Goal: Task Accomplishment & Management: Manage account settings

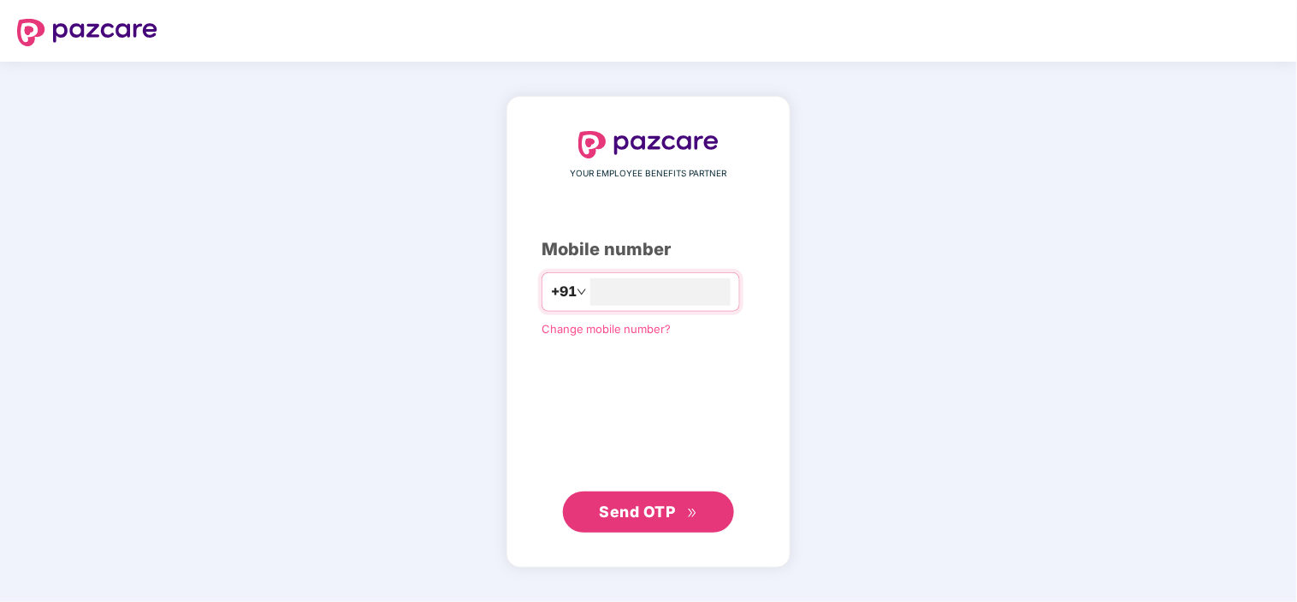
type input "**********"
click at [670, 524] on button "Send OTP" at bounding box center [648, 511] width 171 height 41
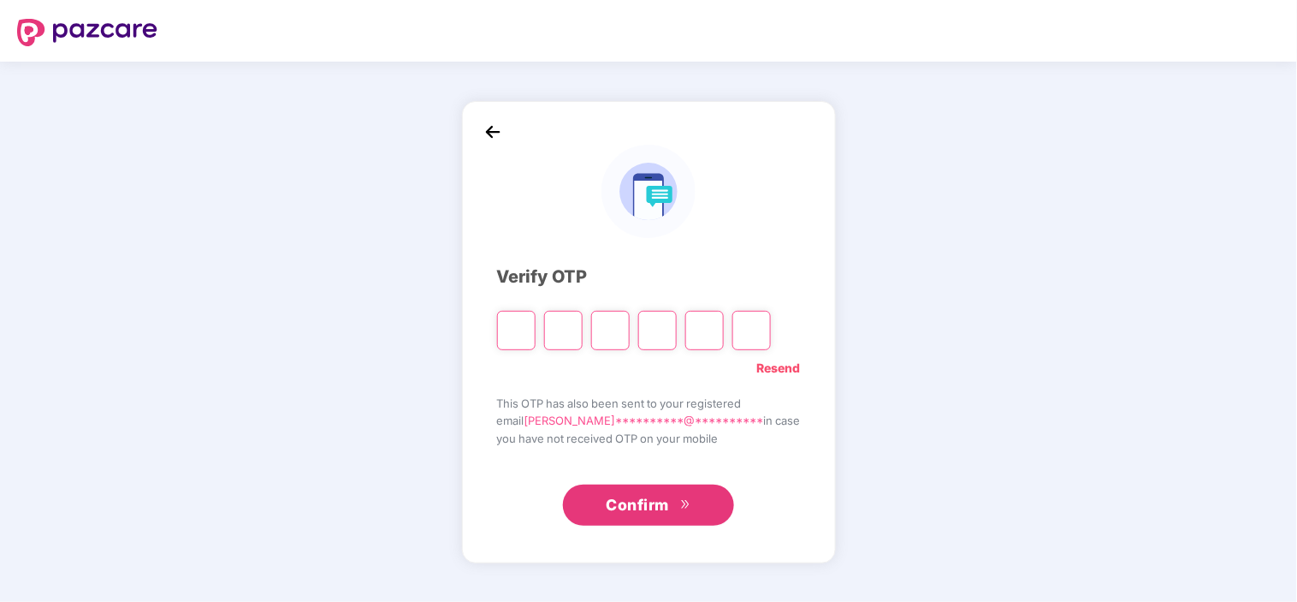
type input "*"
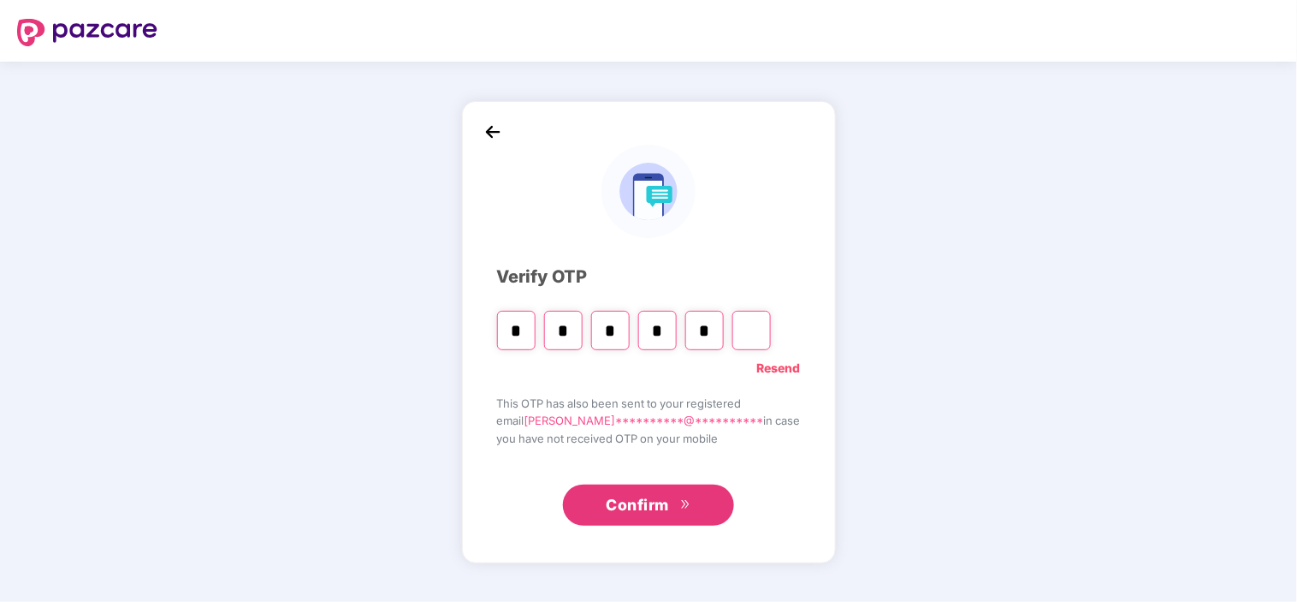
type input "*"
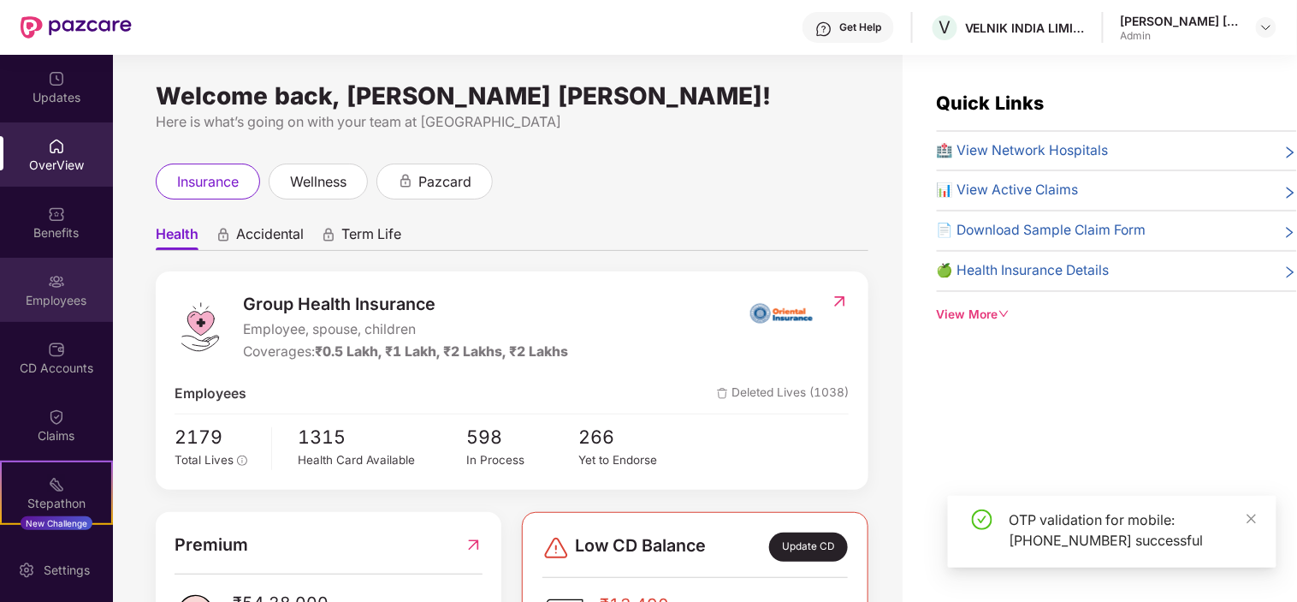
click at [45, 293] on div "Employees" at bounding box center [56, 300] width 113 height 17
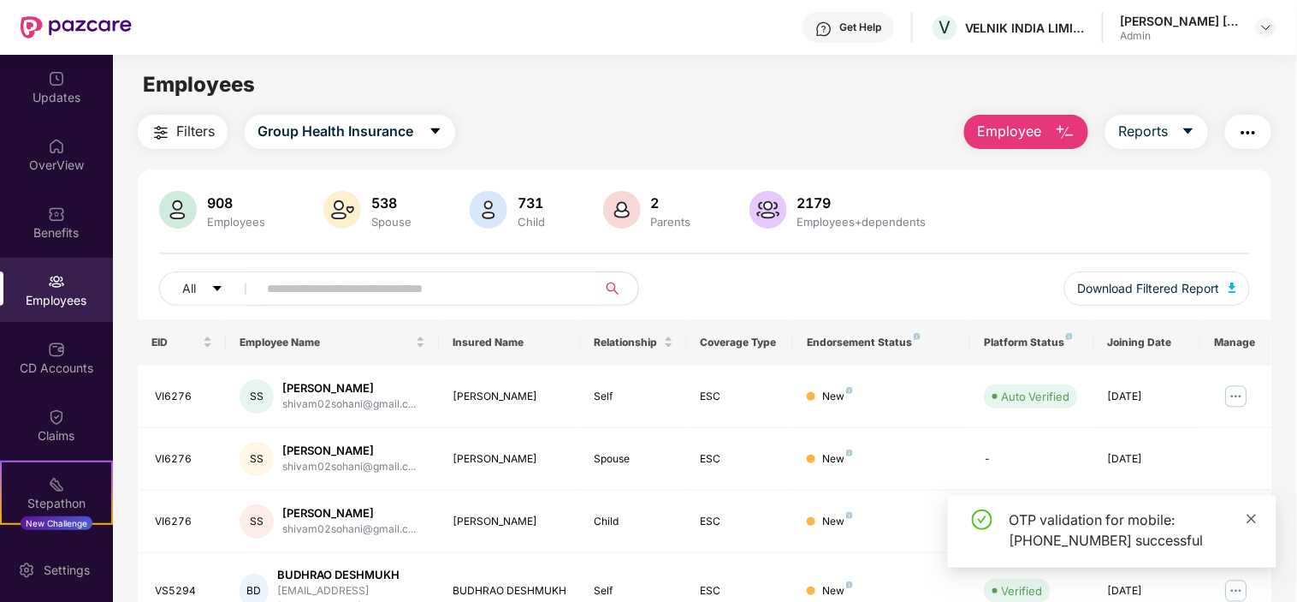
click at [1253, 517] on icon "close" at bounding box center [1252, 517] width 9 height 9
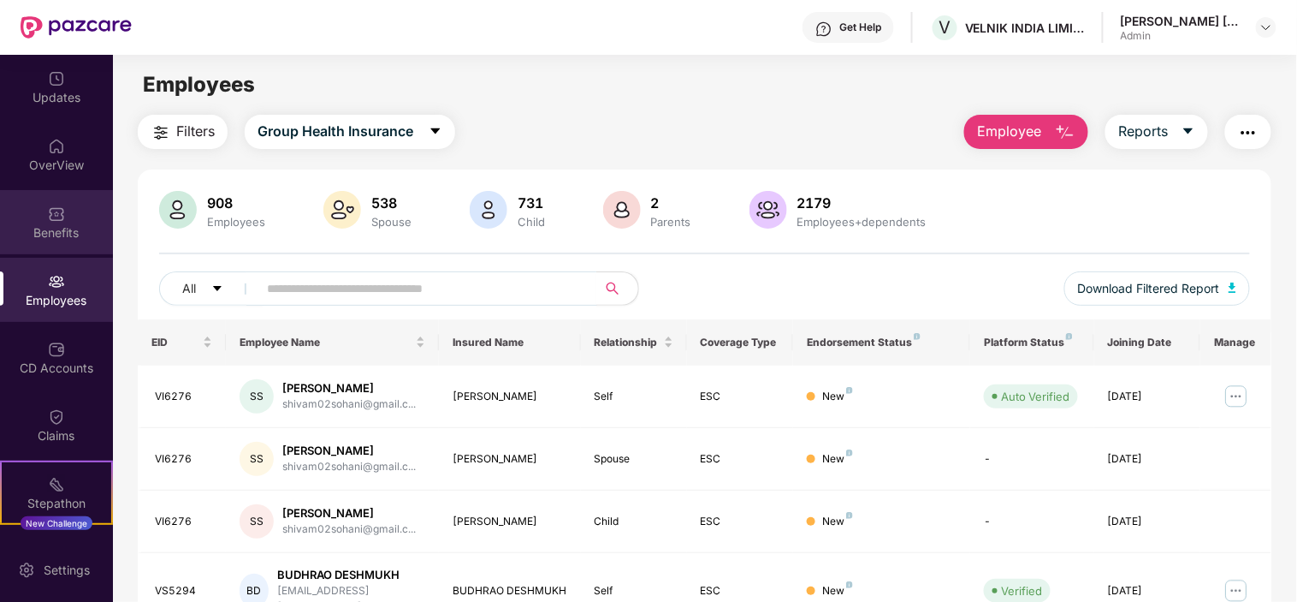
click at [48, 220] on img at bounding box center [56, 213] width 17 height 17
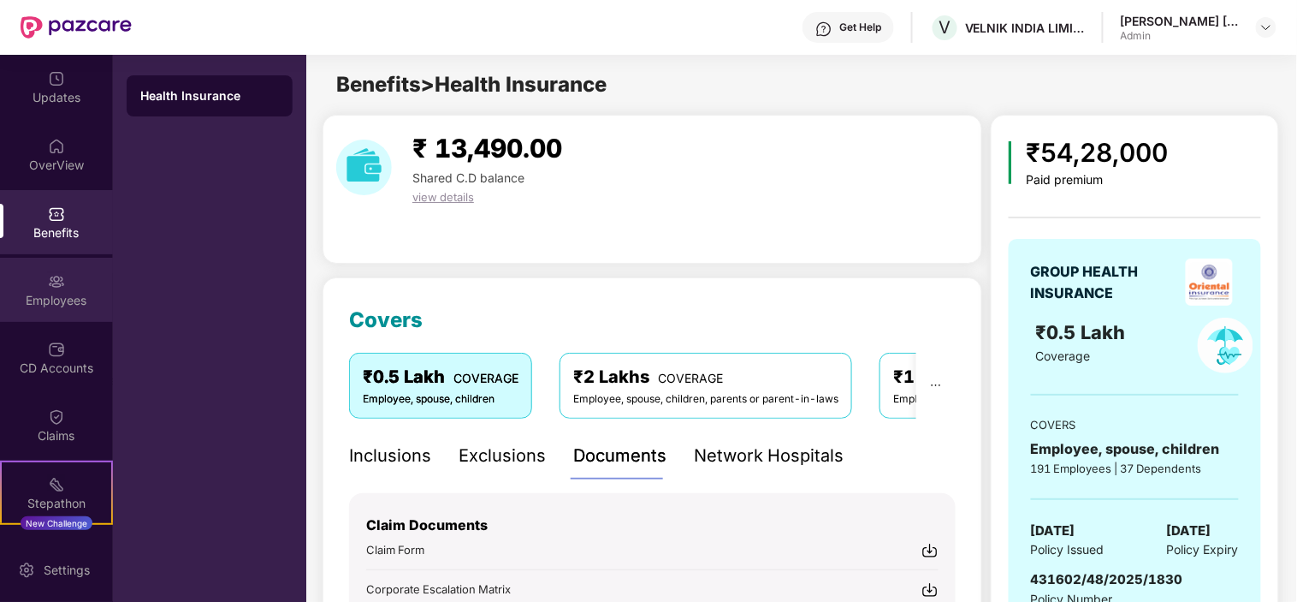
click at [57, 292] on div "Employees" at bounding box center [56, 300] width 113 height 17
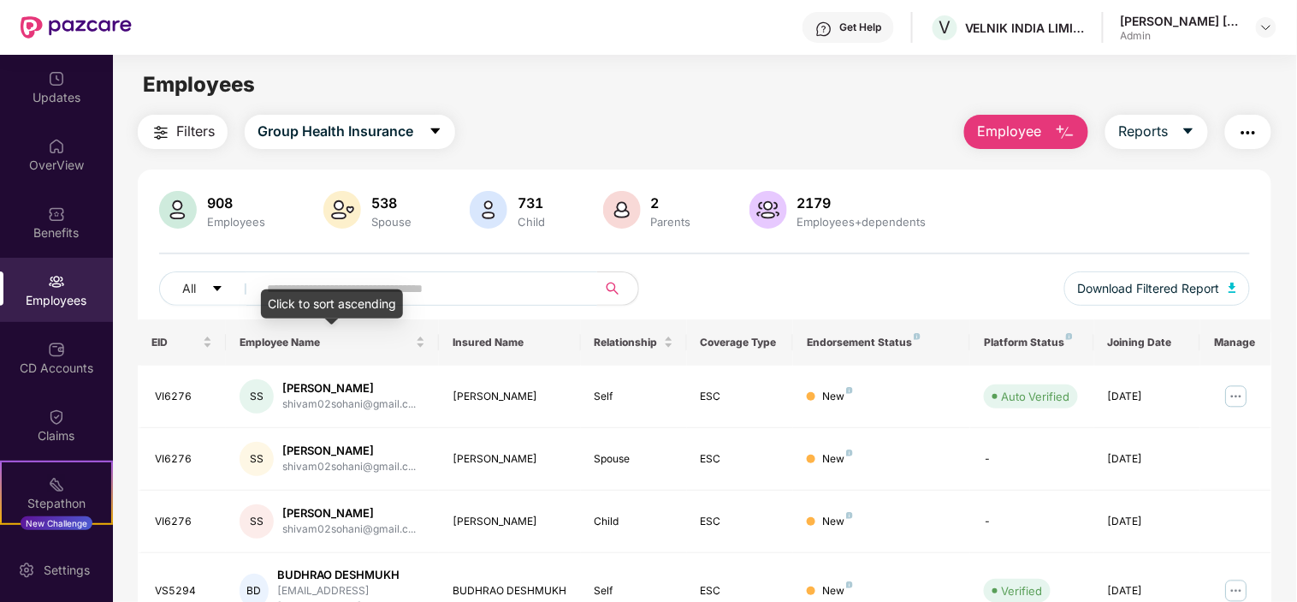
click at [309, 291] on div "Click to sort ascending" at bounding box center [332, 303] width 142 height 29
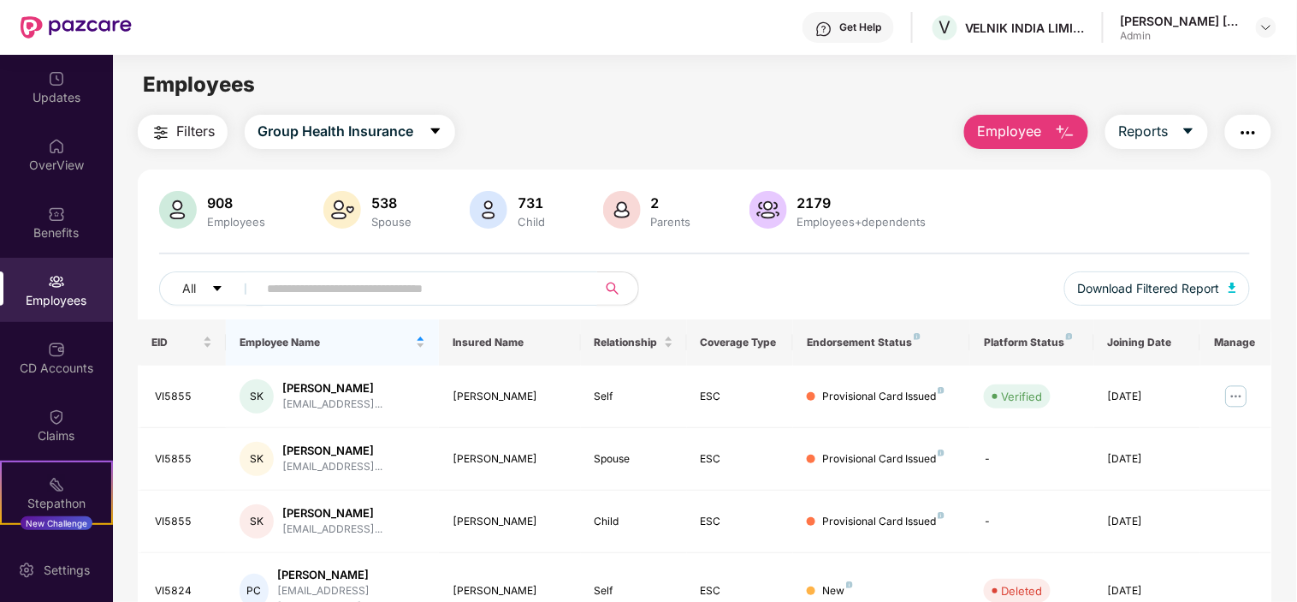
click at [502, 302] on span at bounding box center [421, 288] width 351 height 34
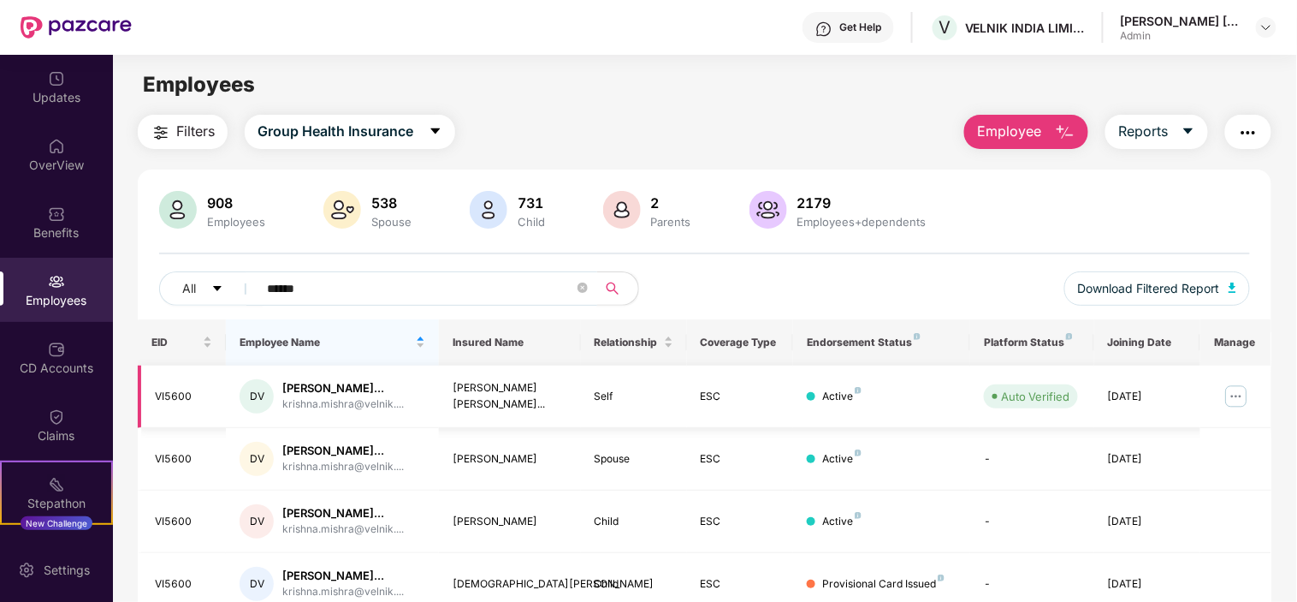
type input "******"
click at [1235, 400] on img at bounding box center [1236, 395] width 27 height 27
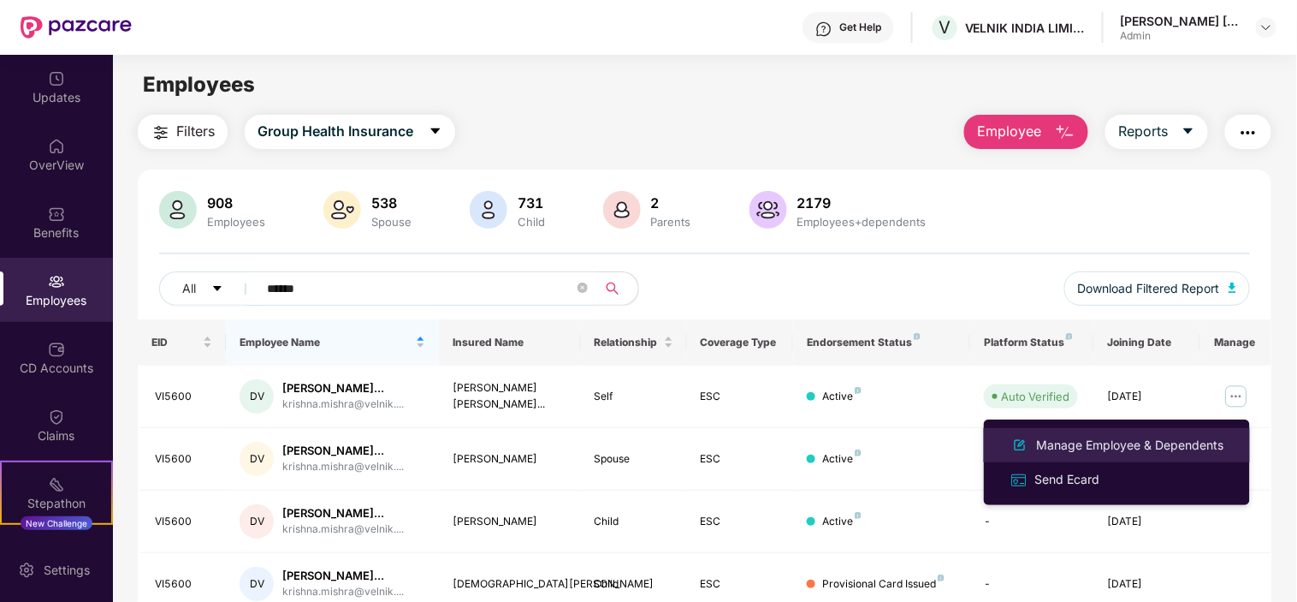
click at [1173, 447] on div "Manage Employee & Dependents" at bounding box center [1131, 445] width 194 height 19
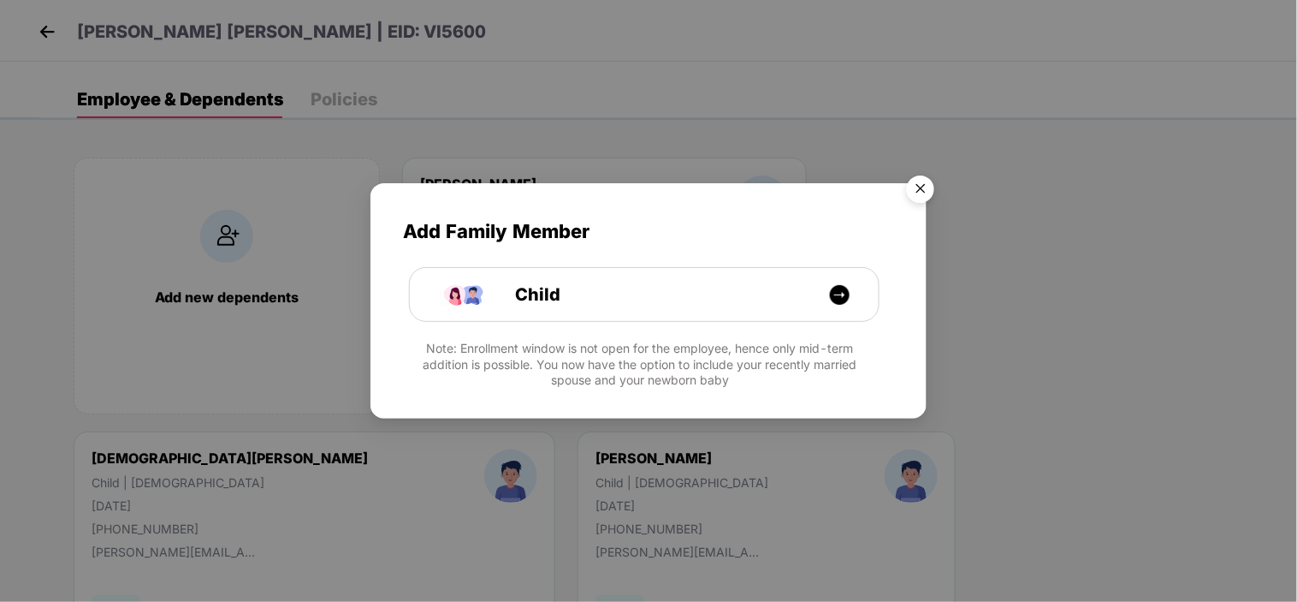
click at [914, 195] on img "Close" at bounding box center [921, 192] width 48 height 48
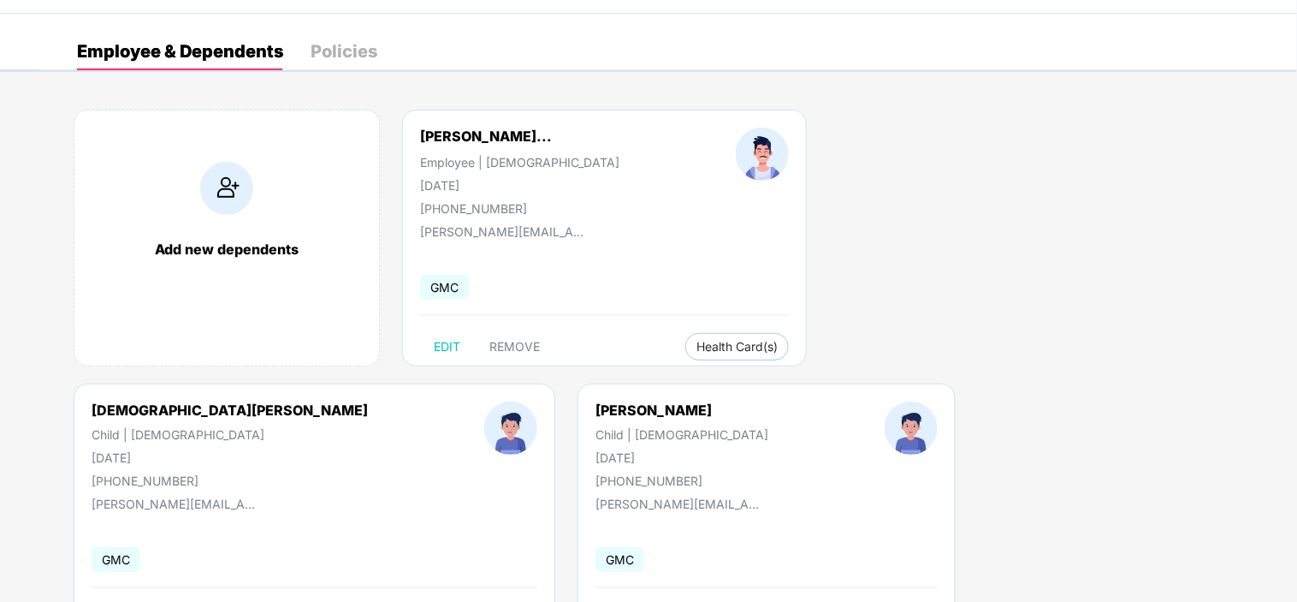
scroll to position [95, 0]
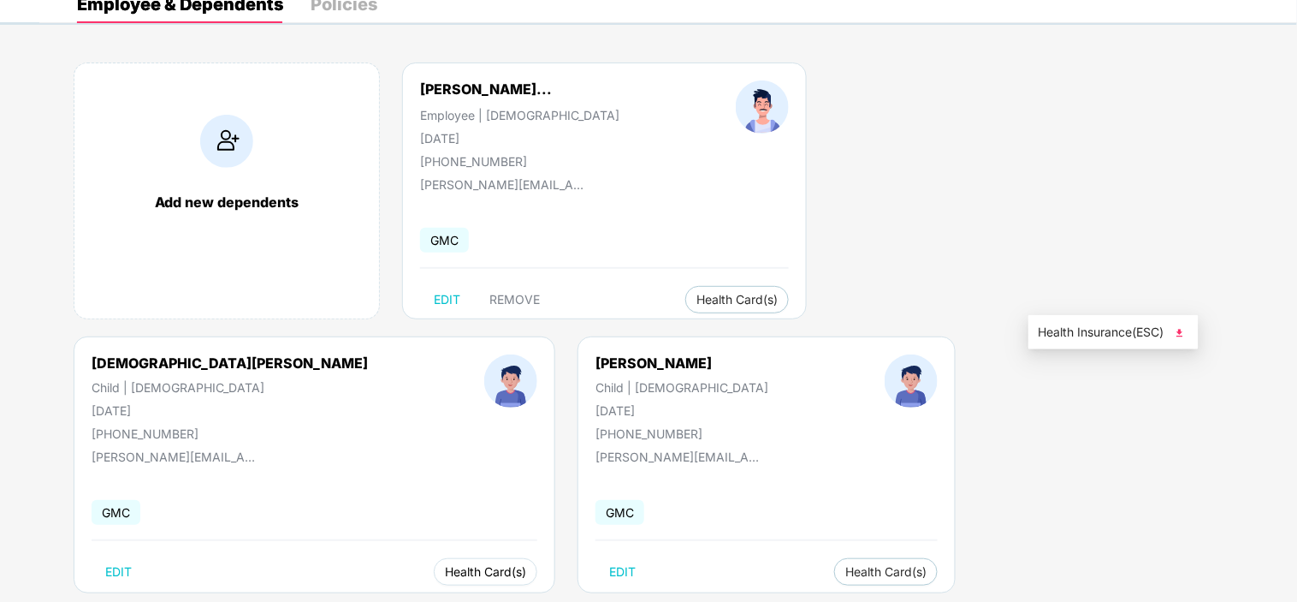
click at [526, 567] on span "Health Card(s)" at bounding box center [485, 571] width 81 height 9
click at [1070, 342] on li "Health Insurance(ESC)" at bounding box center [1113, 331] width 170 height 27
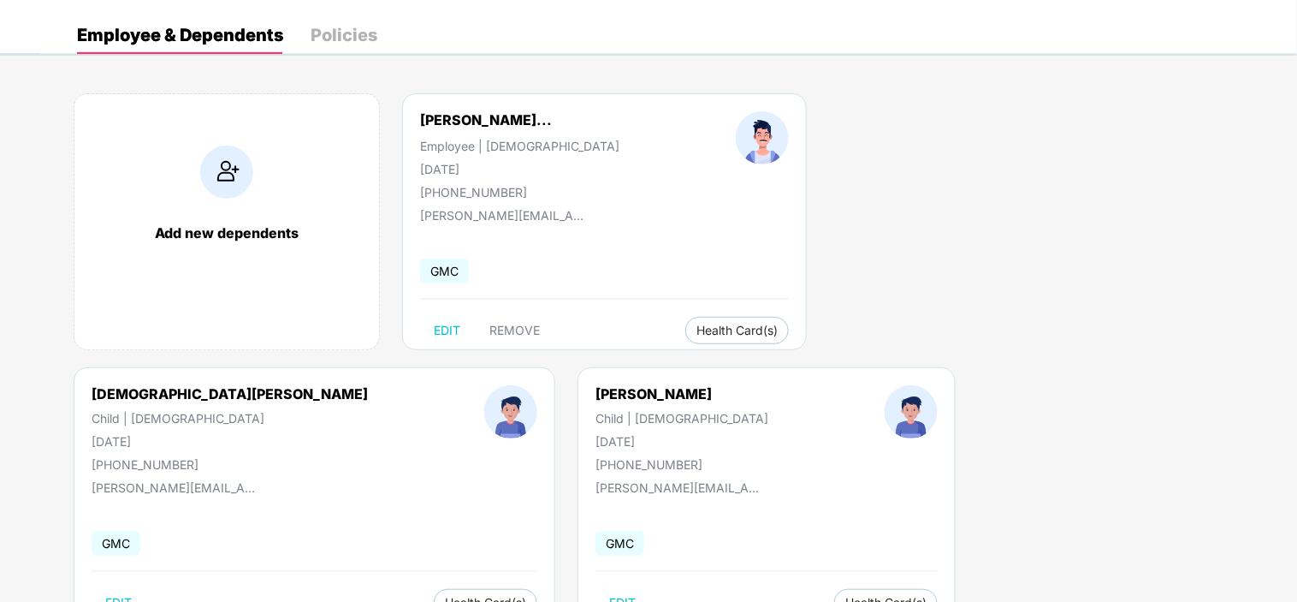
scroll to position [0, 0]
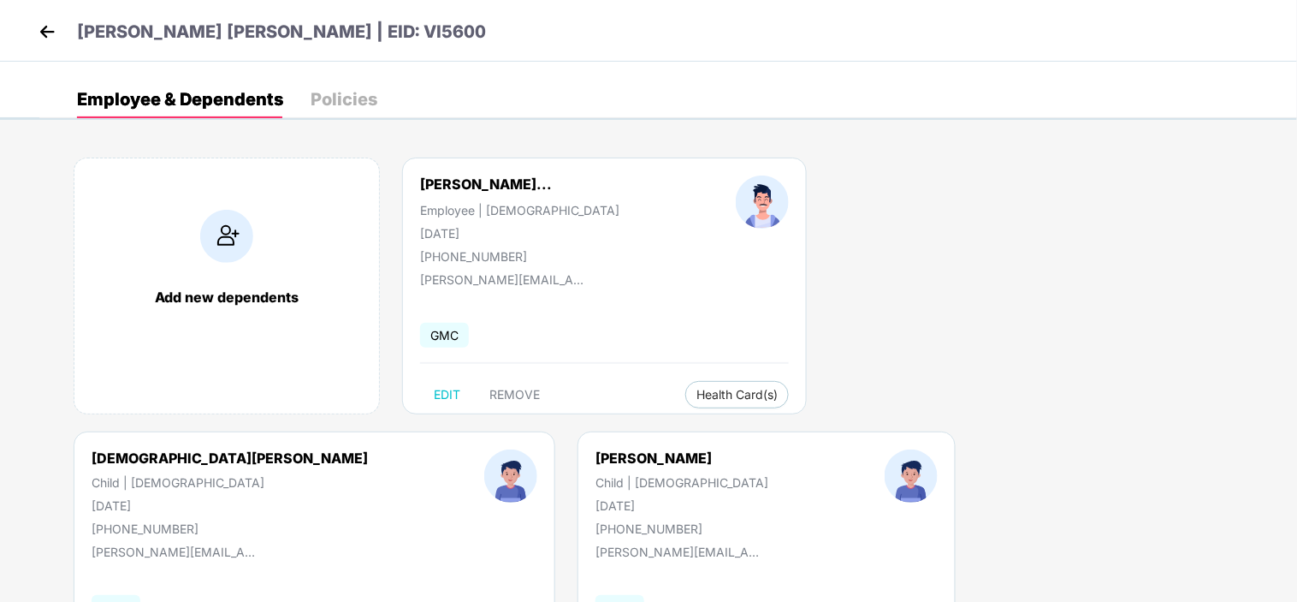
click at [46, 29] on img at bounding box center [47, 32] width 26 height 26
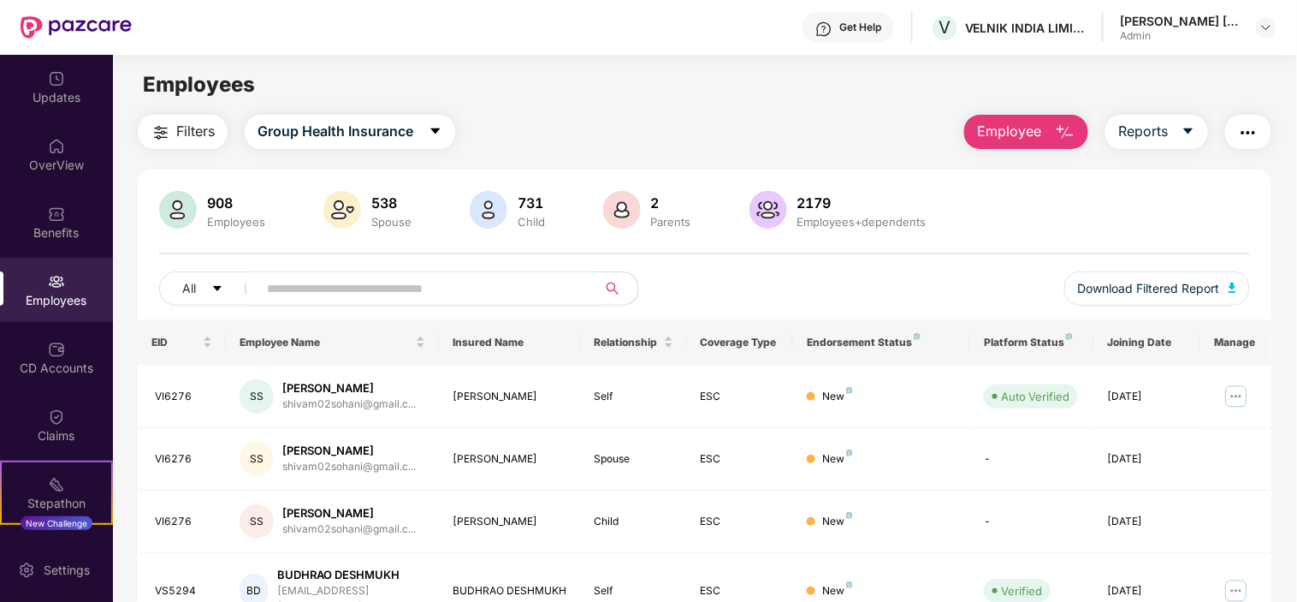
click at [74, 276] on div "Employees" at bounding box center [56, 290] width 113 height 64
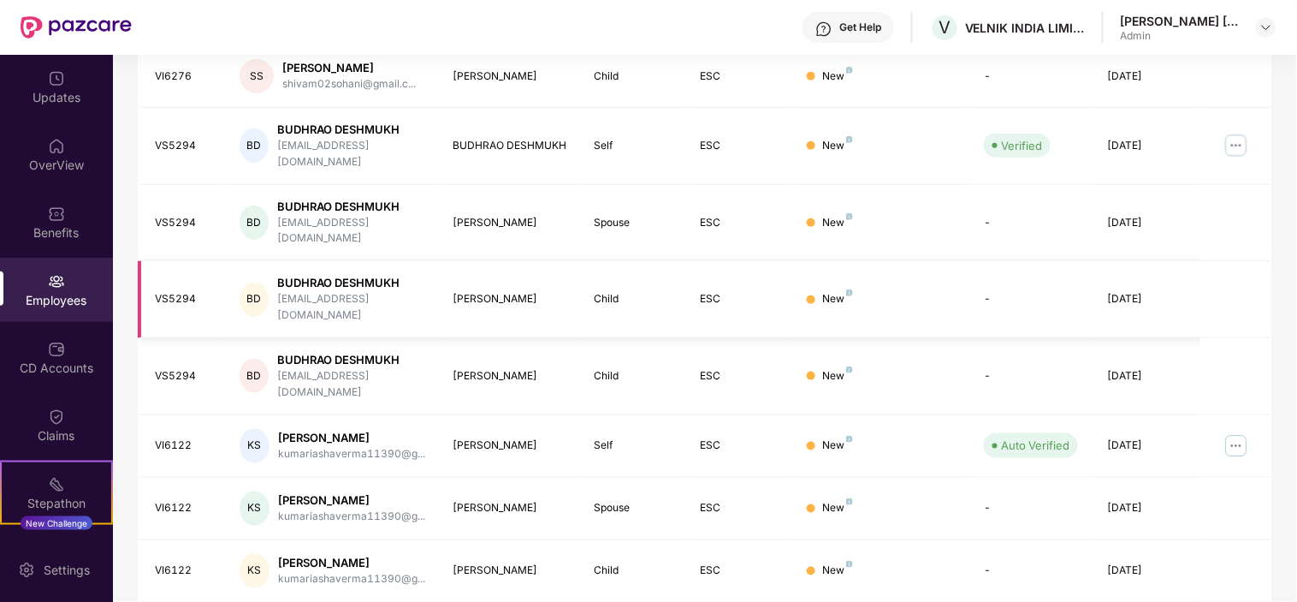
scroll to position [450, 0]
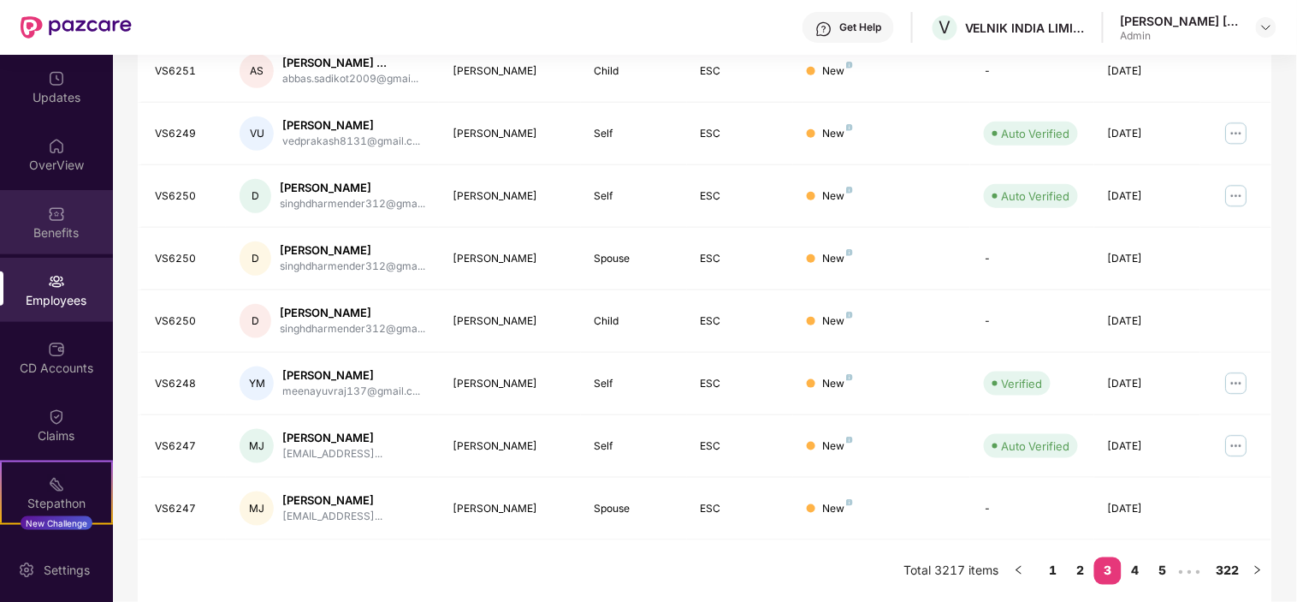
click at [44, 231] on div "Benefits" at bounding box center [56, 231] width 113 height 17
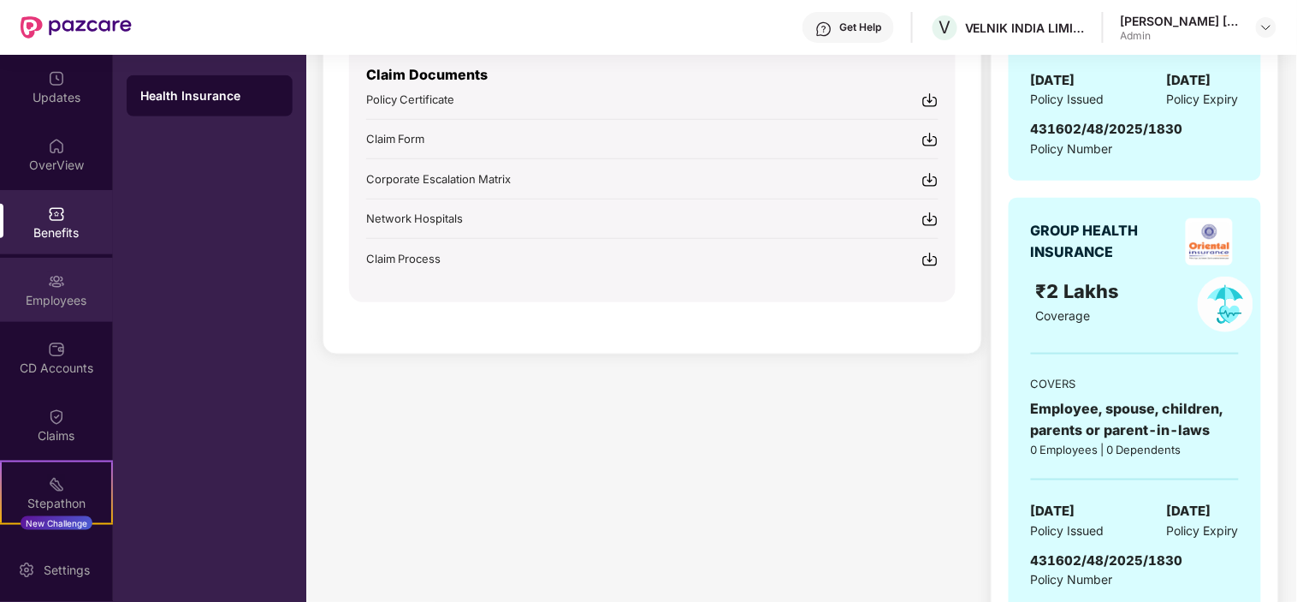
click at [57, 274] on img at bounding box center [56, 281] width 17 height 17
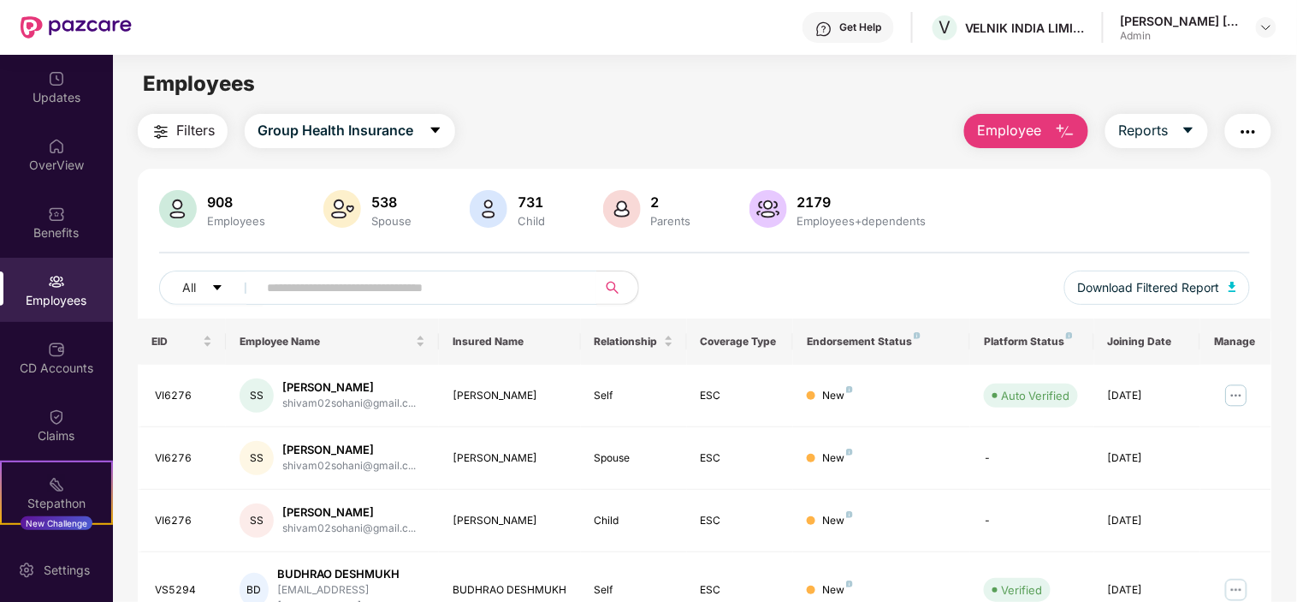
scroll to position [0, 0]
click at [64, 300] on div "Employees" at bounding box center [56, 300] width 113 height 17
click at [60, 231] on div "Benefits" at bounding box center [56, 232] width 113 height 17
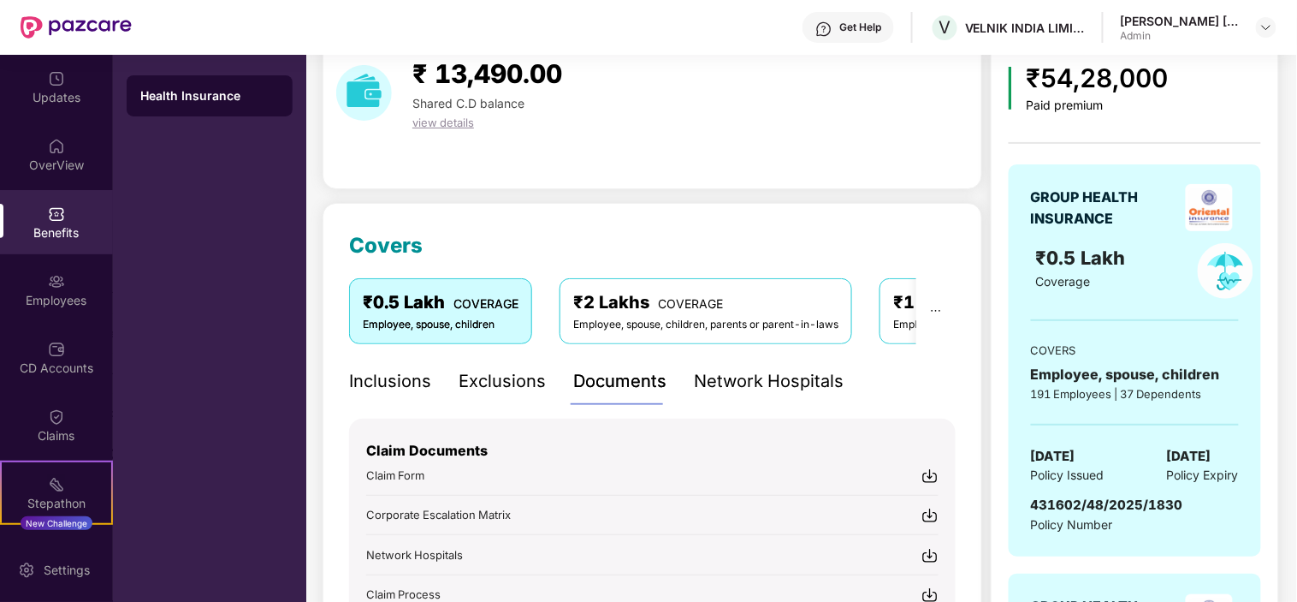
scroll to position [190, 0]
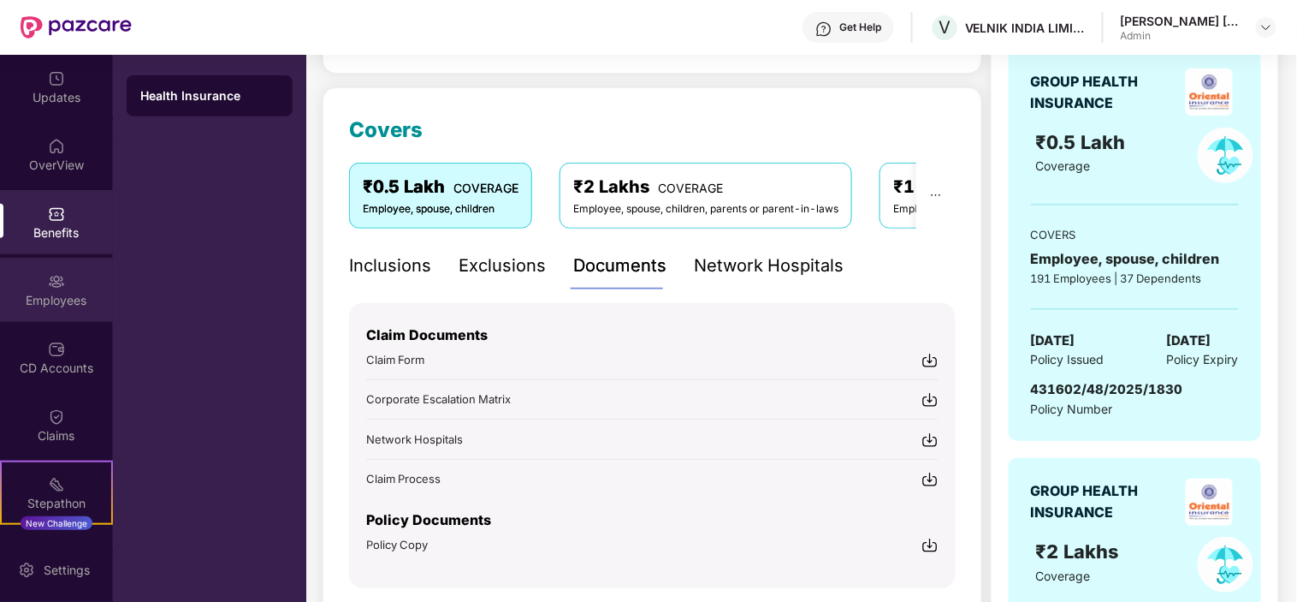
click at [44, 287] on div "Employees" at bounding box center [56, 290] width 113 height 64
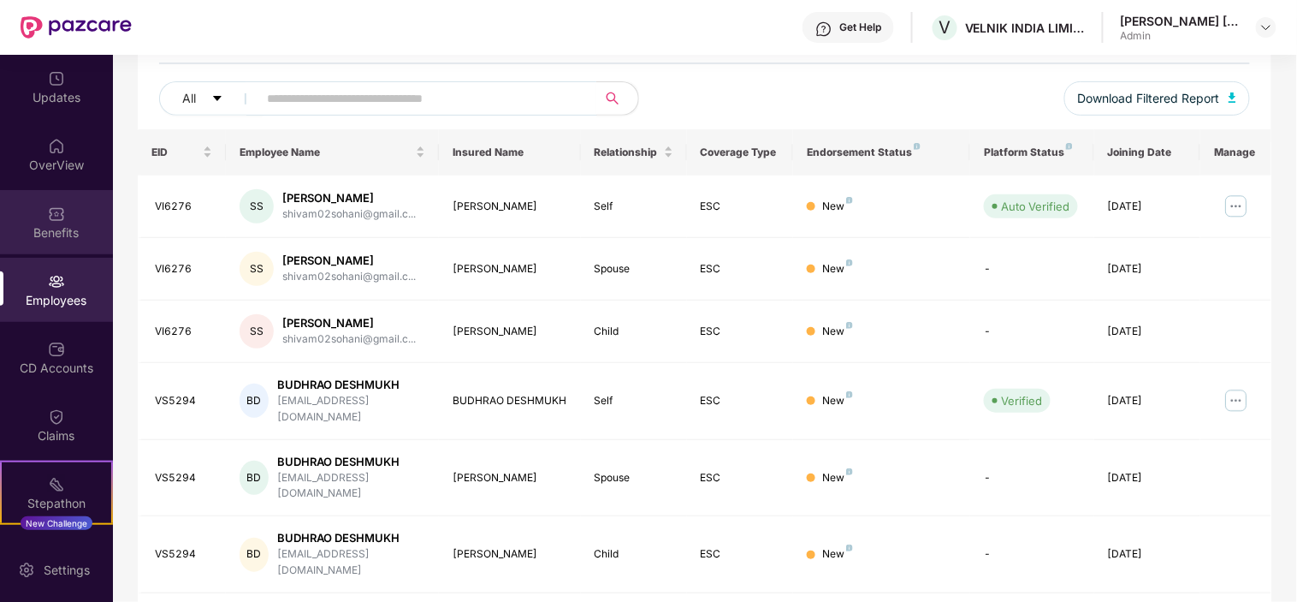
click at [48, 219] on img at bounding box center [56, 213] width 17 height 17
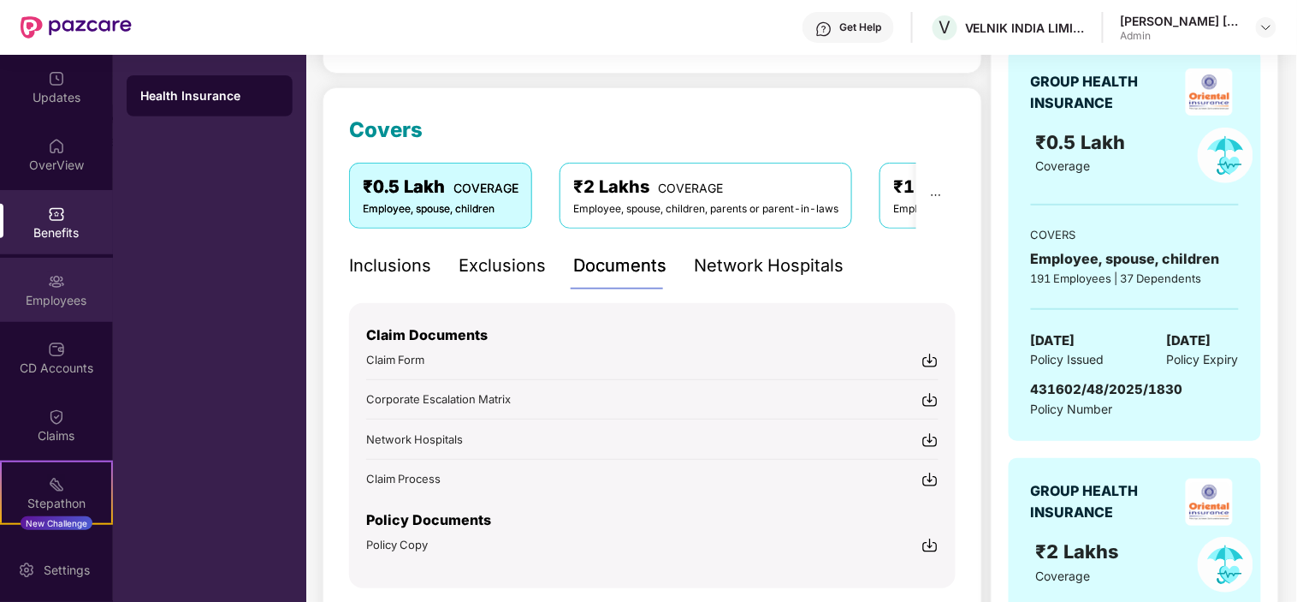
click at [57, 296] on div "Employees" at bounding box center [56, 300] width 113 height 17
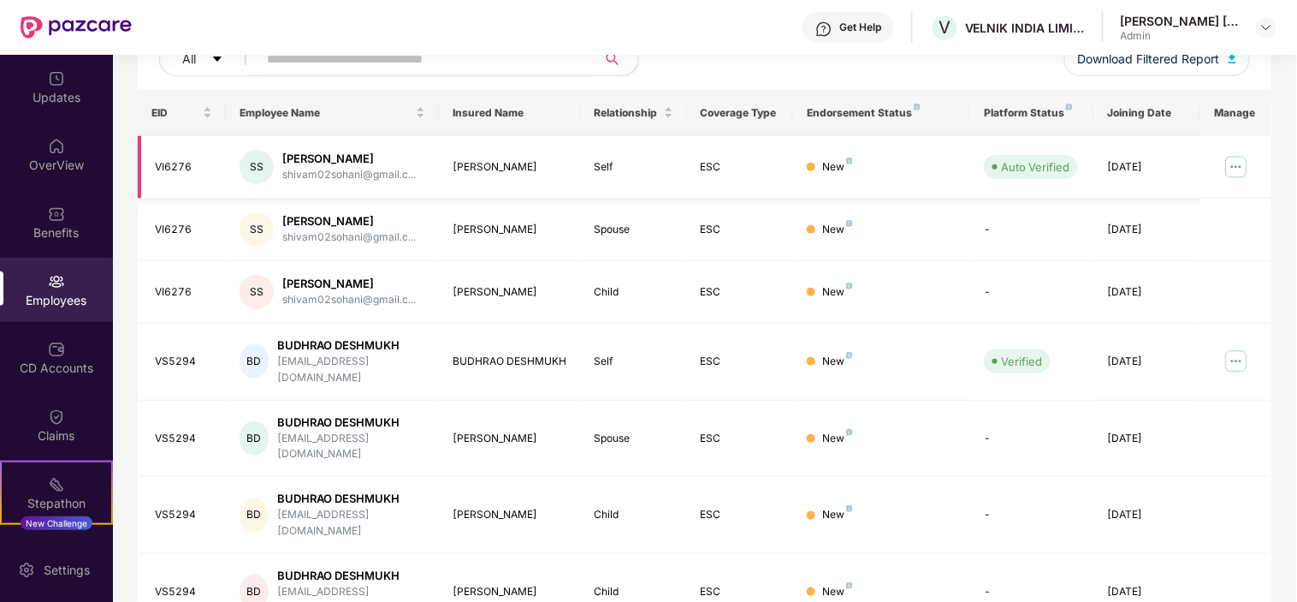
scroll to position [0, 0]
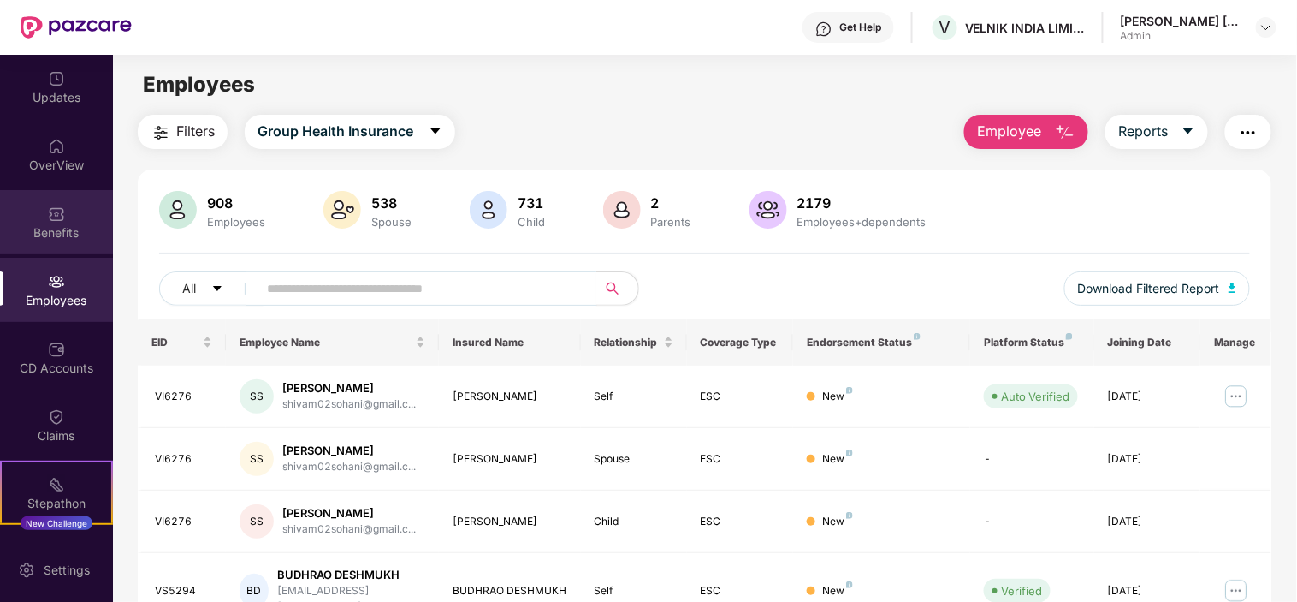
click at [52, 236] on div "Benefits" at bounding box center [56, 232] width 113 height 17
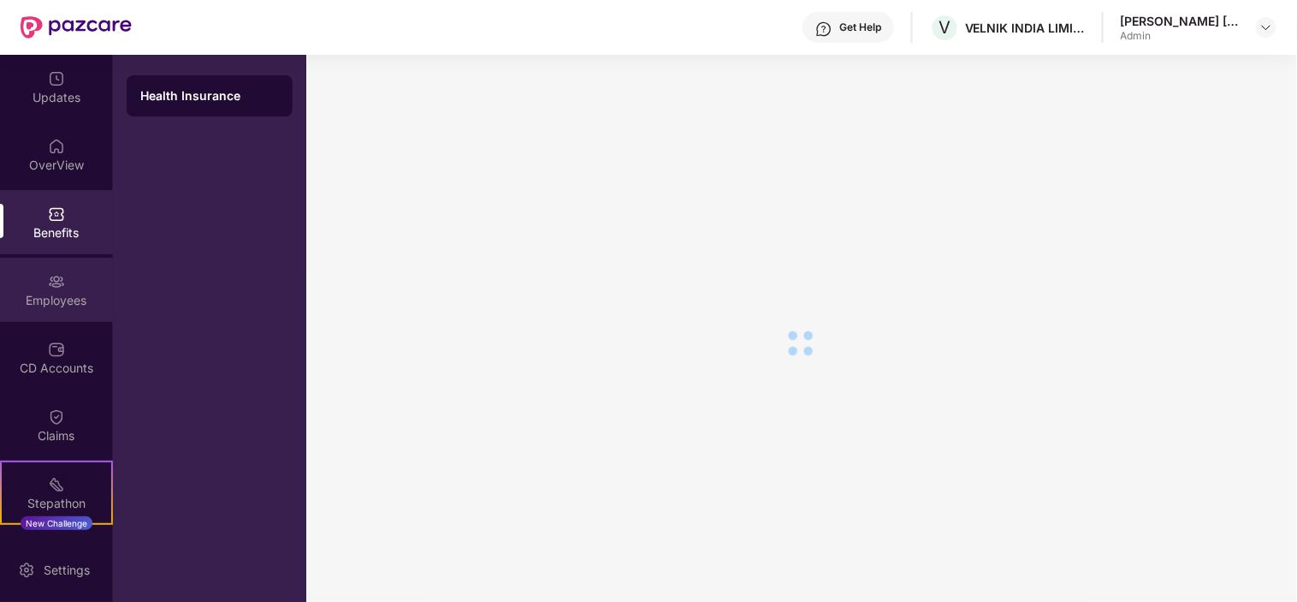
click at [53, 276] on img at bounding box center [56, 281] width 17 height 17
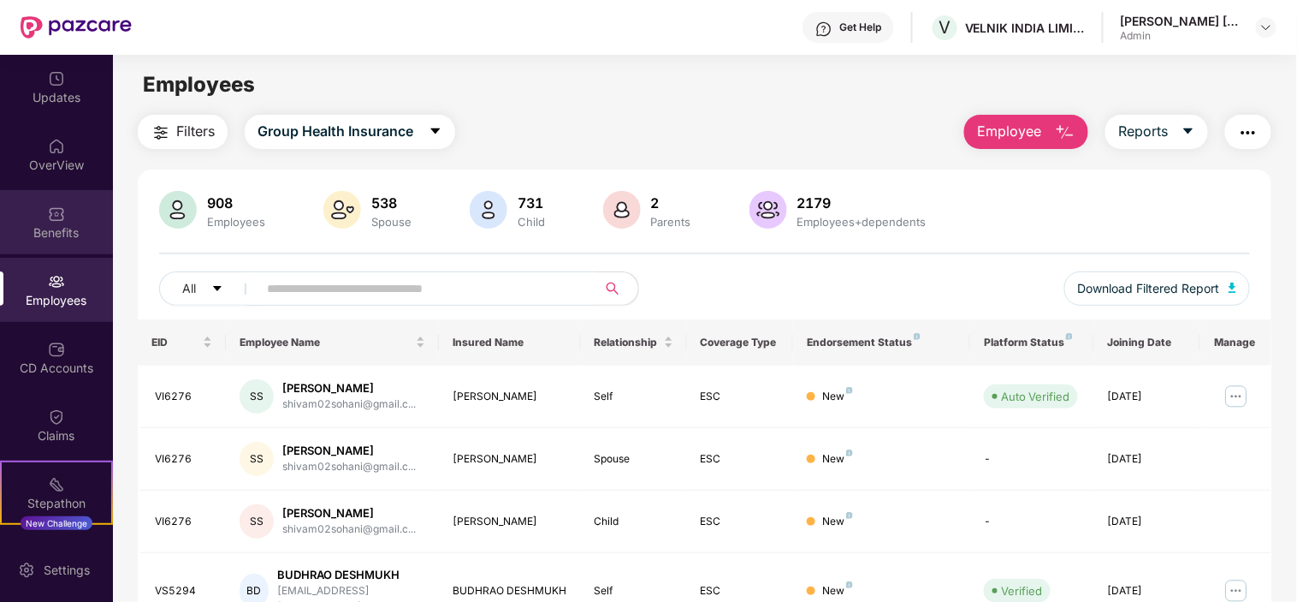
click at [57, 220] on img at bounding box center [56, 213] width 17 height 17
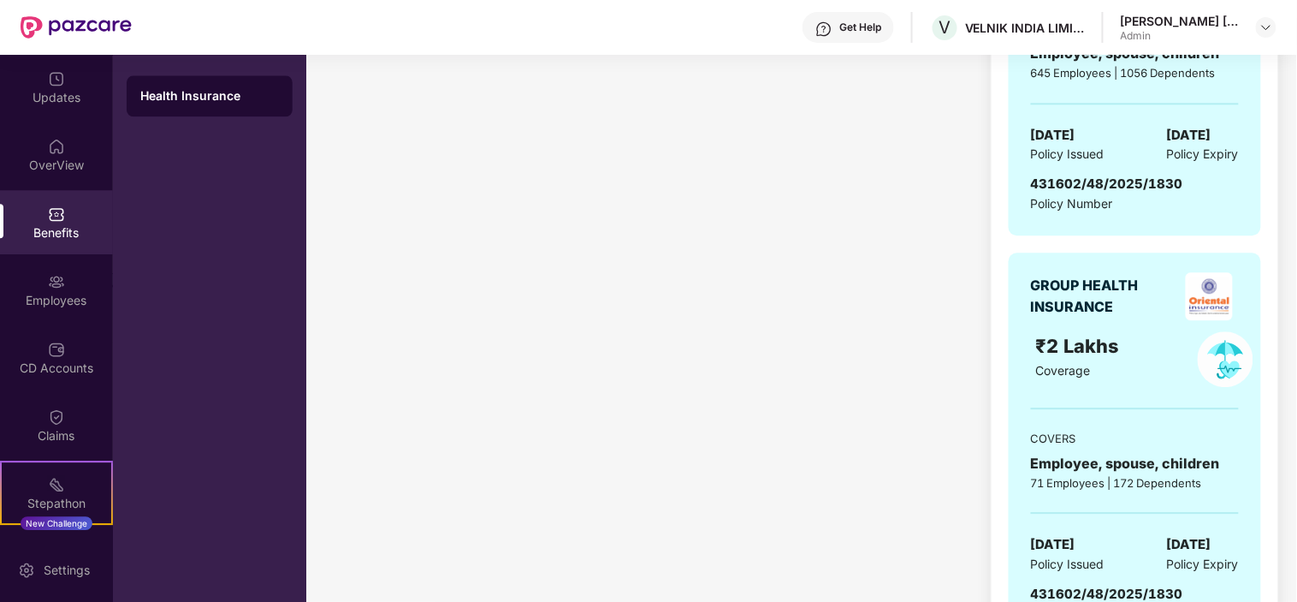
scroll to position [760, 0]
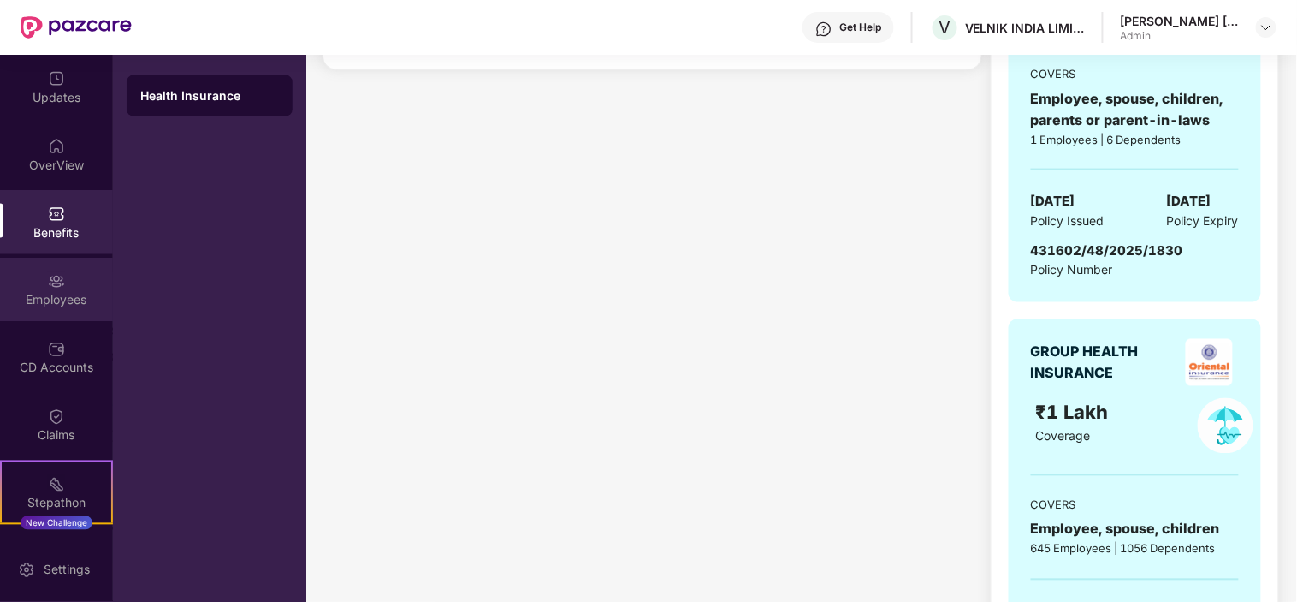
click at [87, 278] on div "Employees" at bounding box center [56, 290] width 113 height 64
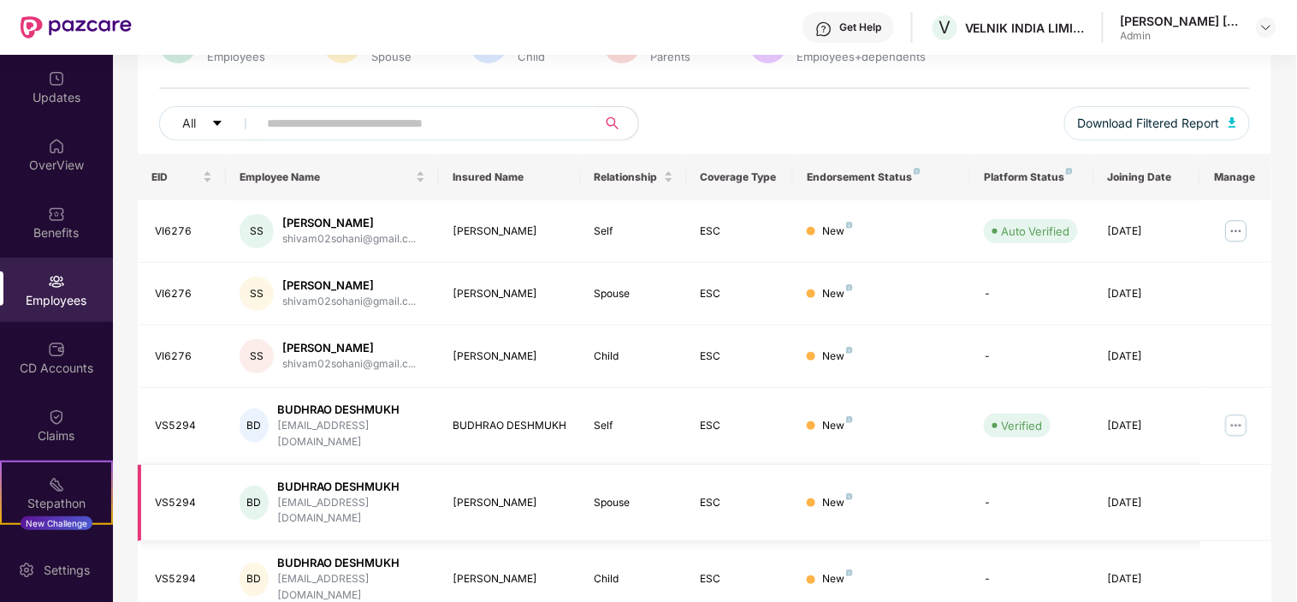
scroll to position [0, 0]
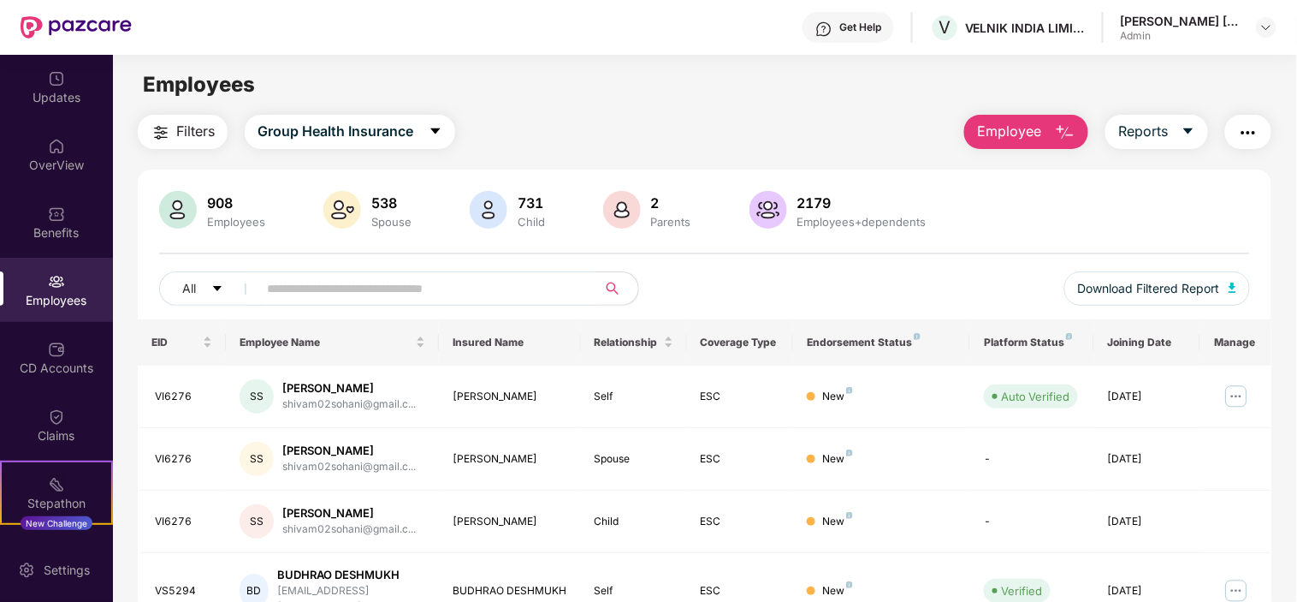
click at [58, 263] on div "Employees" at bounding box center [56, 290] width 113 height 64
click at [70, 246] on div "Benefits" at bounding box center [56, 222] width 113 height 64
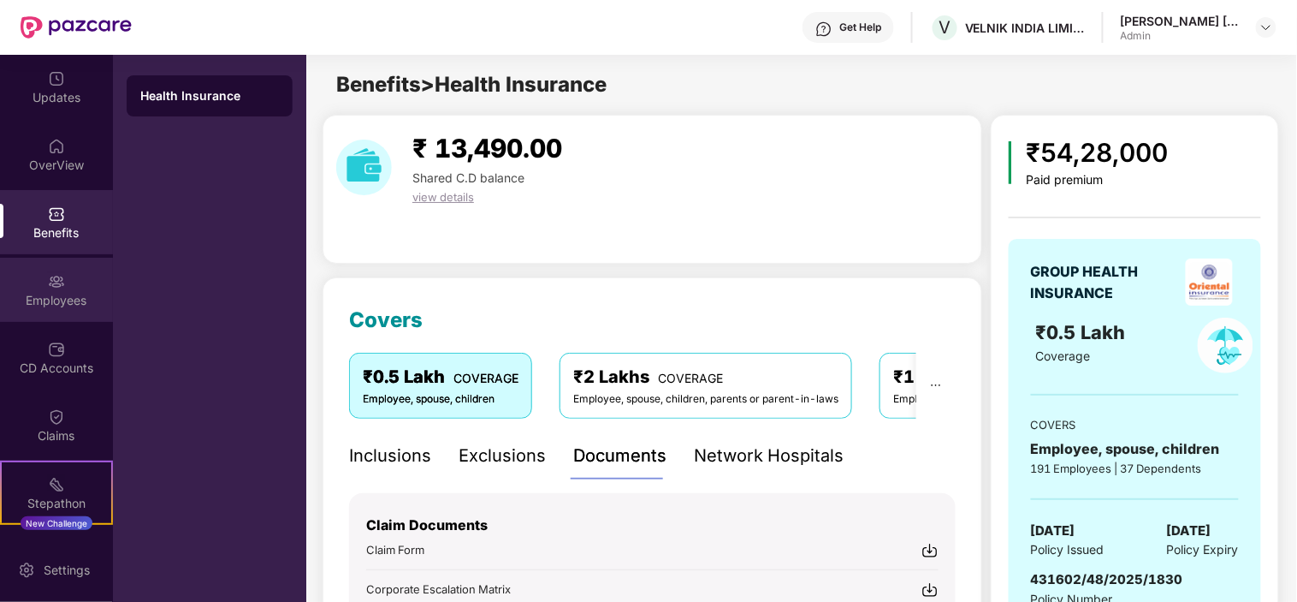
click at [57, 280] on img at bounding box center [56, 281] width 17 height 17
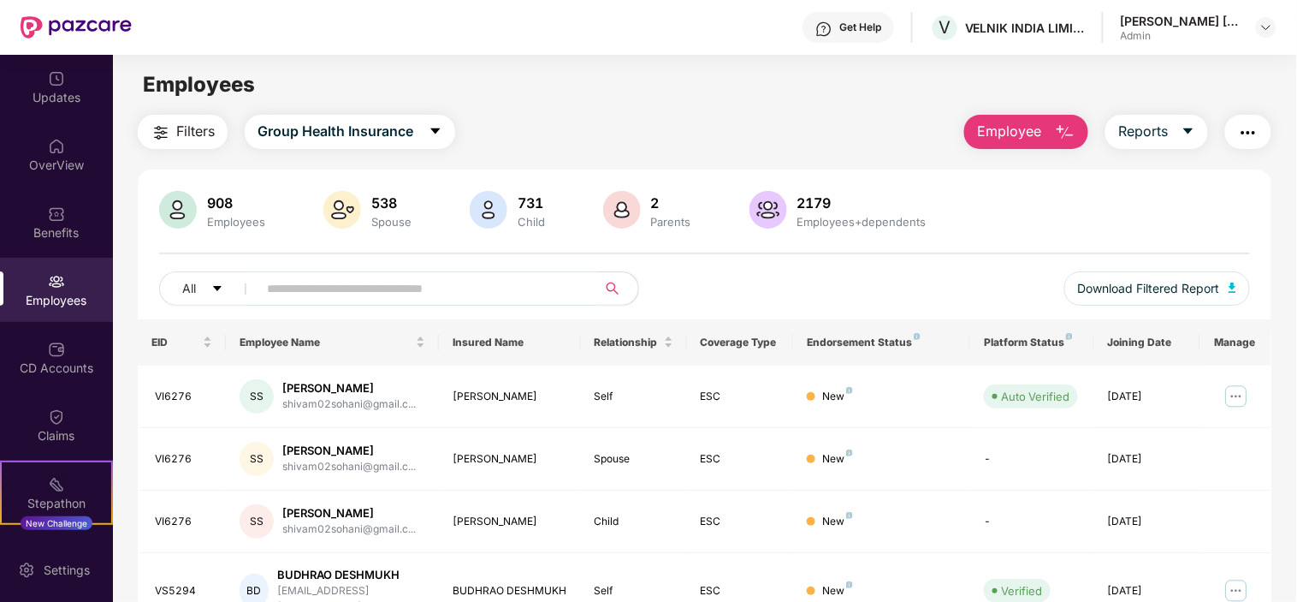
click at [323, 293] on input "text" at bounding box center [420, 289] width 307 height 26
